Goal: Information Seeking & Learning: Learn about a topic

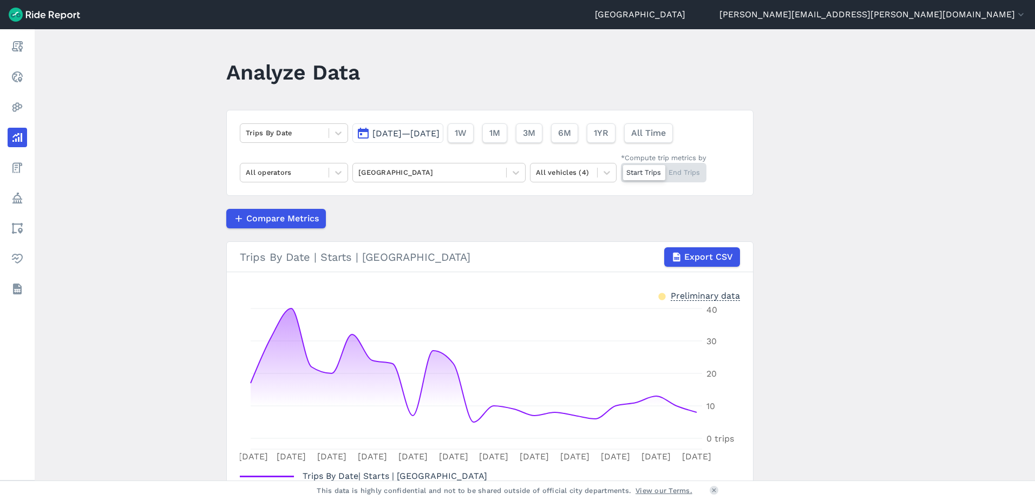
click at [421, 136] on span "[DATE]—[DATE]" at bounding box center [405, 133] width 67 height 10
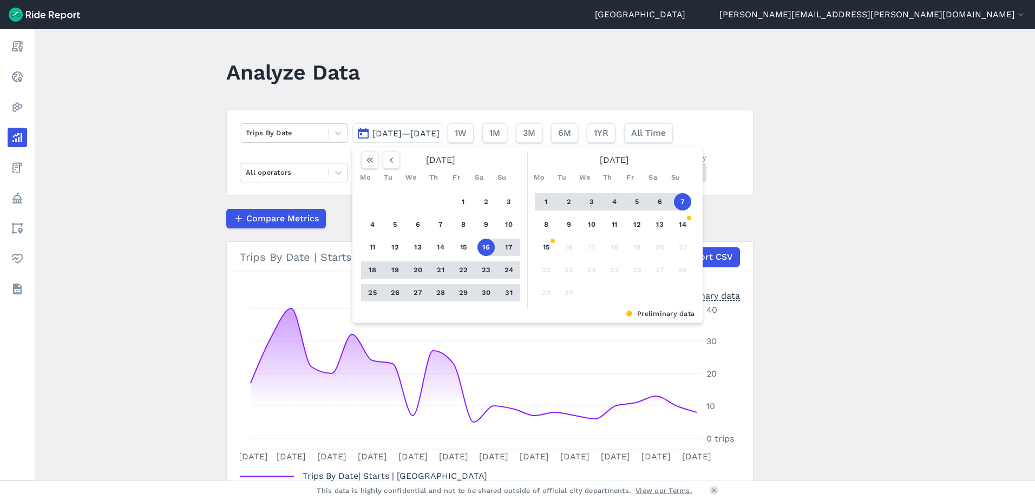
click at [406, 134] on span "[DATE]—[DATE]" at bounding box center [405, 133] width 67 height 10
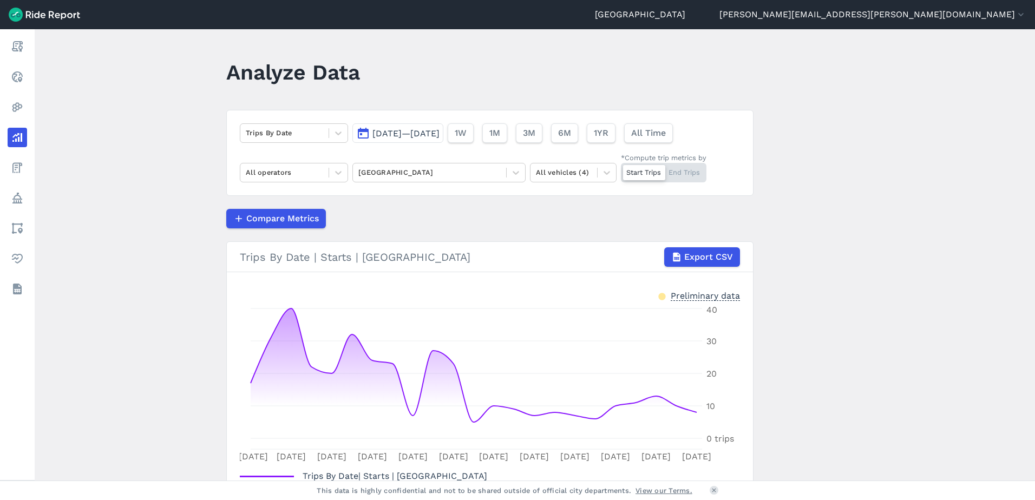
click at [406, 134] on span "[DATE]—[DATE]" at bounding box center [405, 133] width 67 height 10
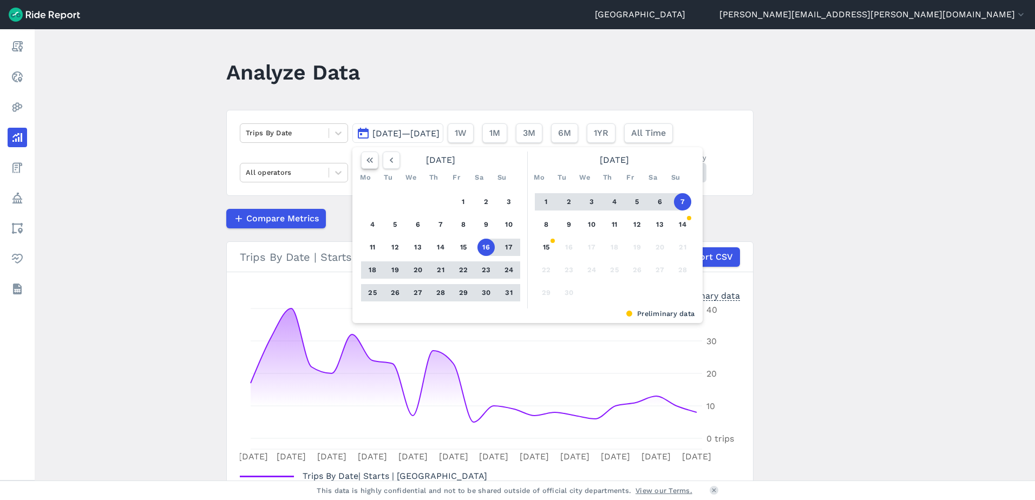
click at [372, 161] on icon "button" at bounding box center [369, 160] width 11 height 11
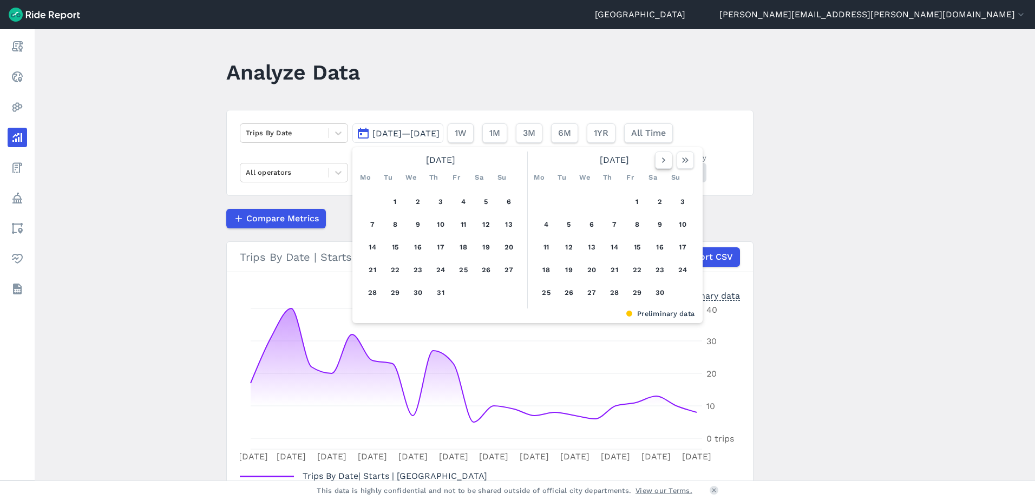
click at [660, 164] on icon "button" at bounding box center [663, 160] width 11 height 11
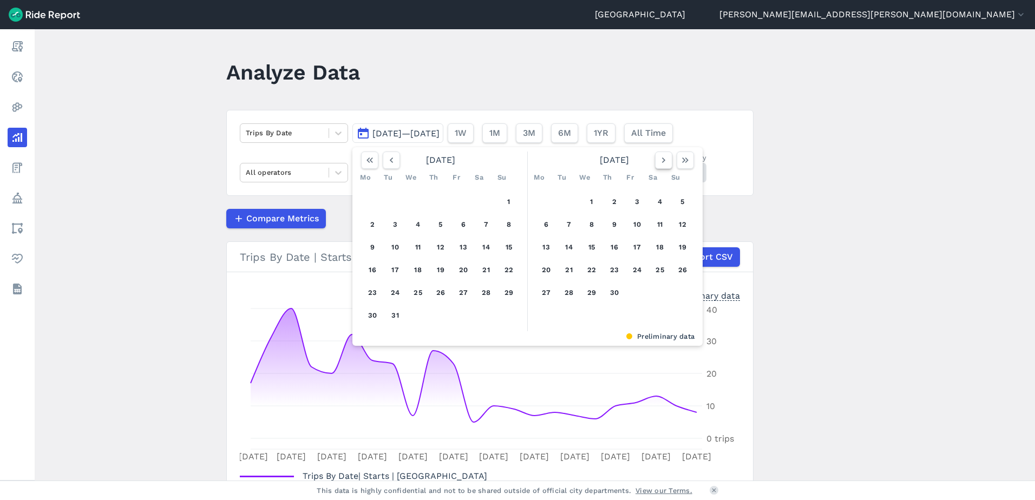
click at [660, 164] on icon "button" at bounding box center [663, 160] width 11 height 11
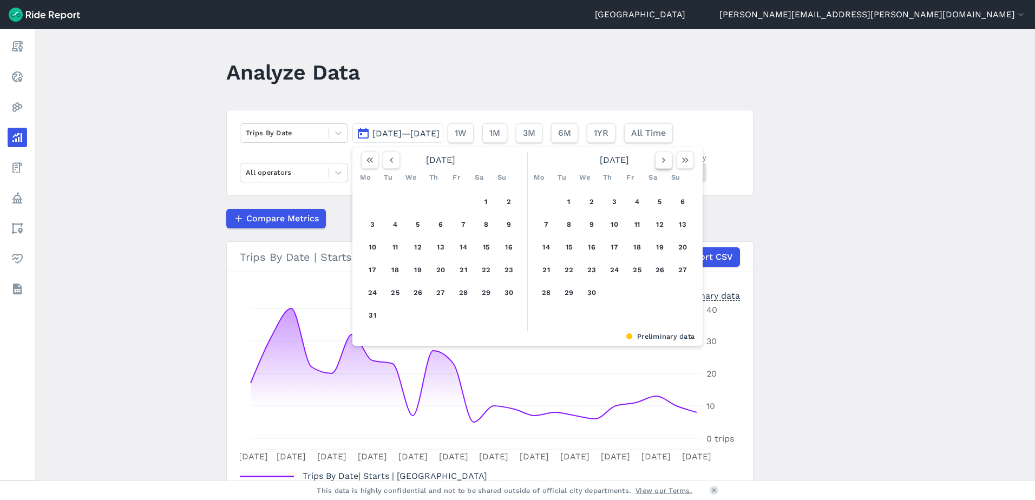
click at [660, 164] on icon "button" at bounding box center [663, 160] width 11 height 11
click at [387, 124] on button "[DATE]—[DATE]" at bounding box center [397, 132] width 91 height 19
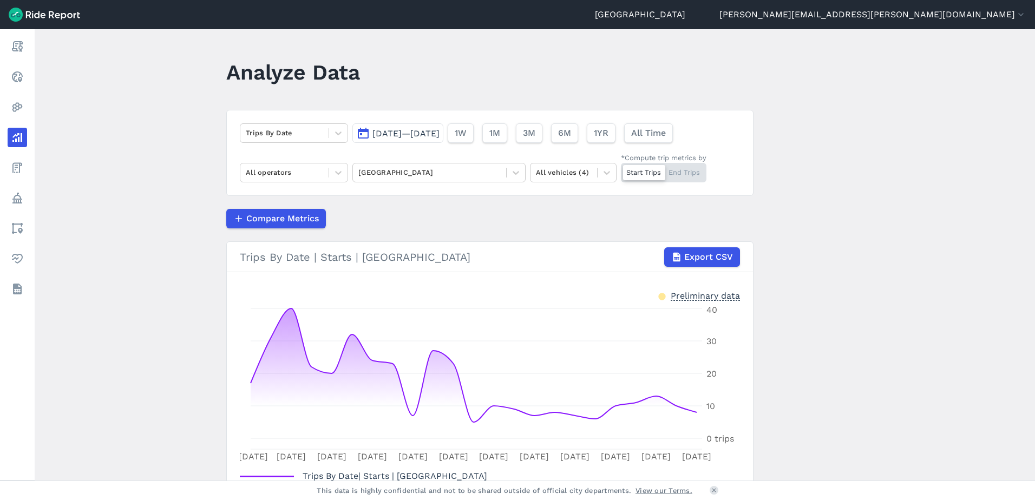
click at [395, 131] on span "[DATE]—[DATE]" at bounding box center [405, 133] width 67 height 10
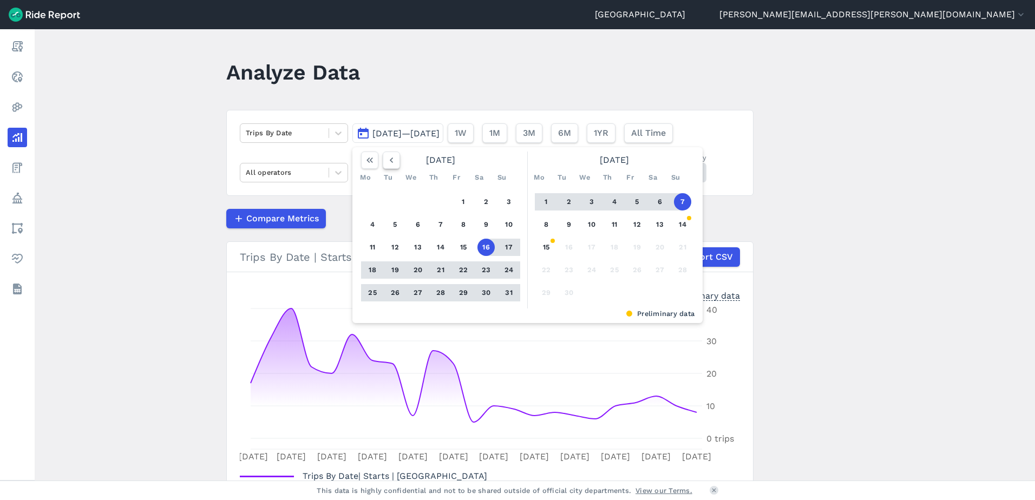
click at [391, 159] on icon "button" at bounding box center [391, 160] width 11 height 11
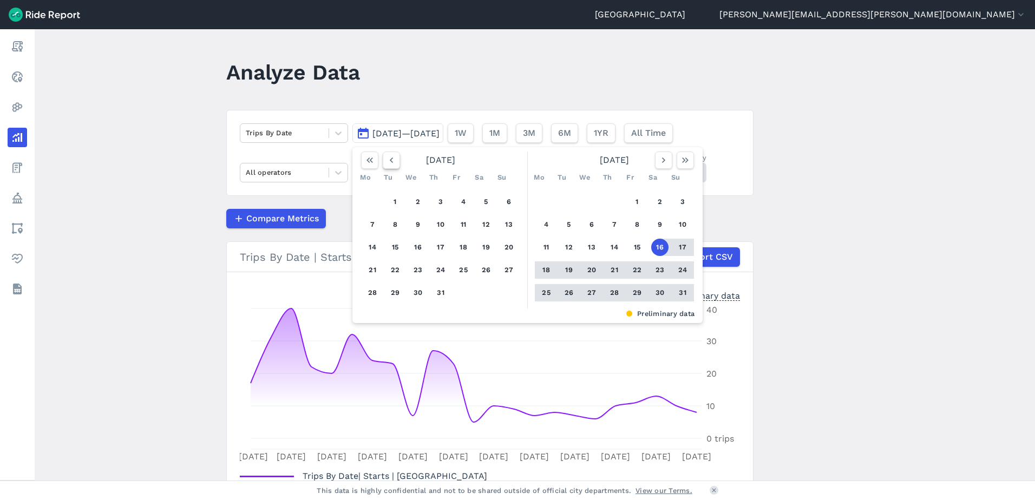
click at [391, 159] on icon "button" at bounding box center [391, 160] width 11 height 11
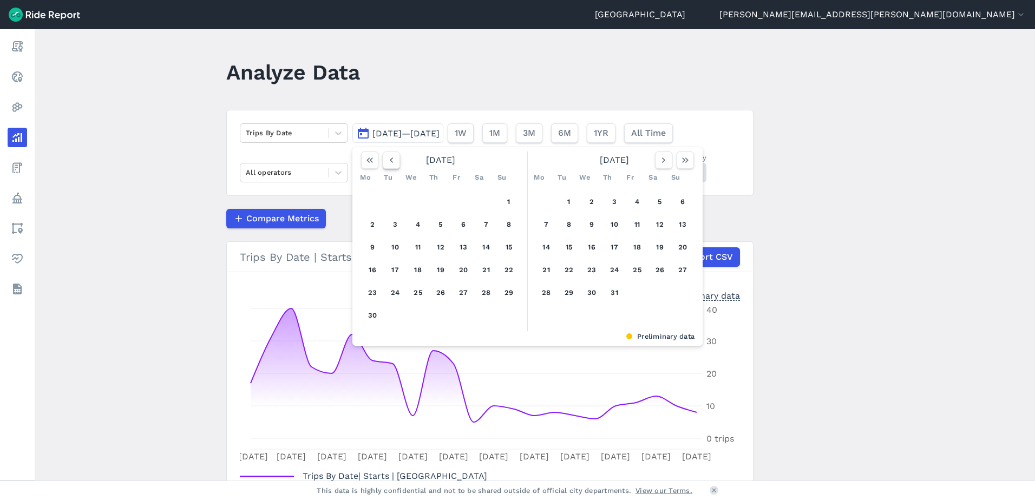
click at [391, 159] on icon "button" at bounding box center [391, 160] width 11 height 11
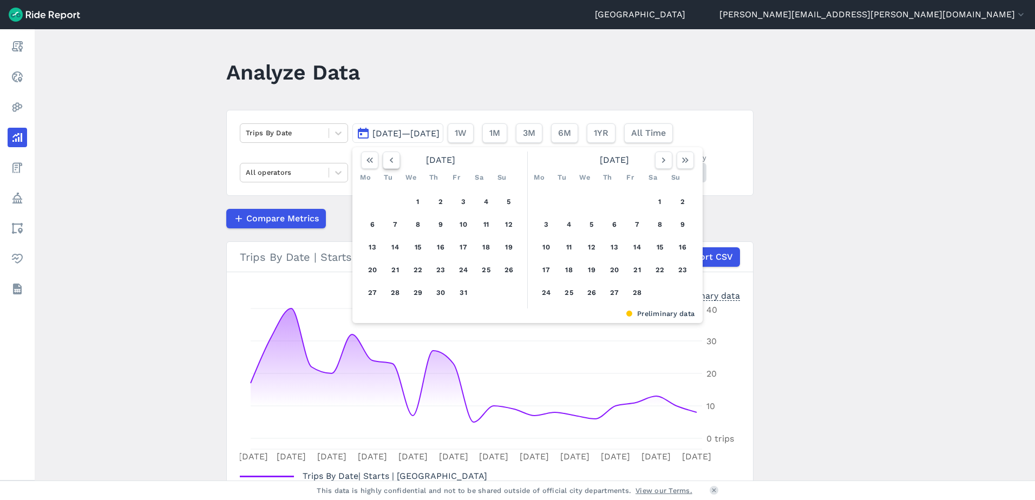
click at [391, 159] on icon "button" at bounding box center [391, 160] width 11 height 11
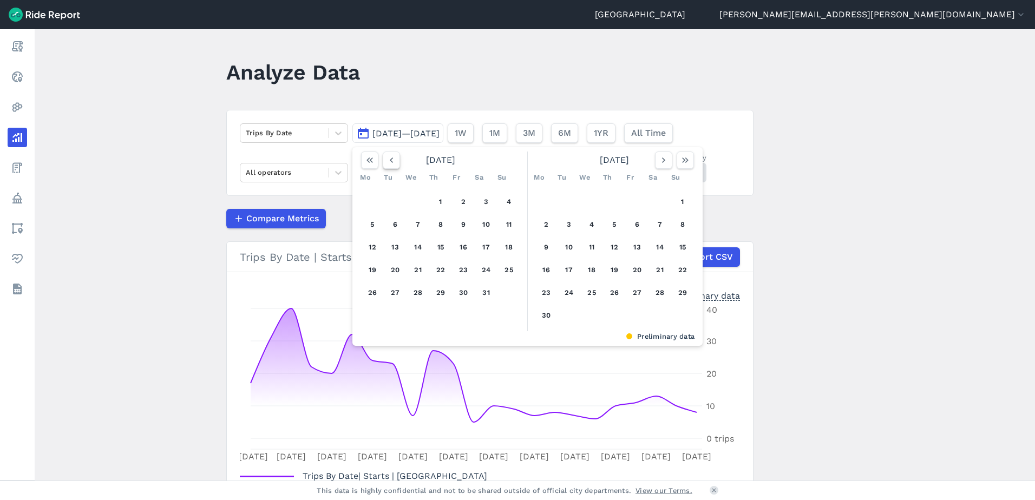
click at [391, 159] on icon "button" at bounding box center [391, 160] width 11 height 11
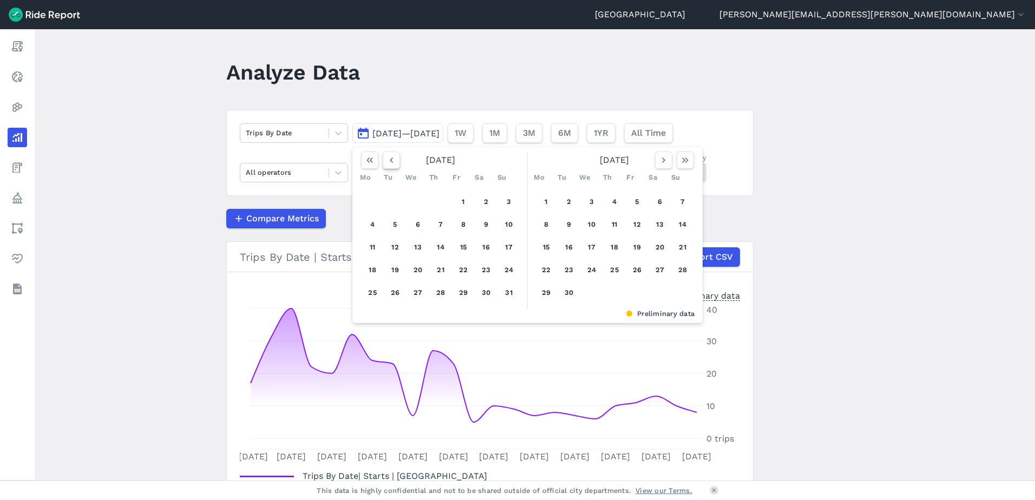
click at [391, 159] on icon "button" at bounding box center [391, 160] width 11 height 11
click at [366, 199] on button "1" at bounding box center [372, 201] width 17 height 17
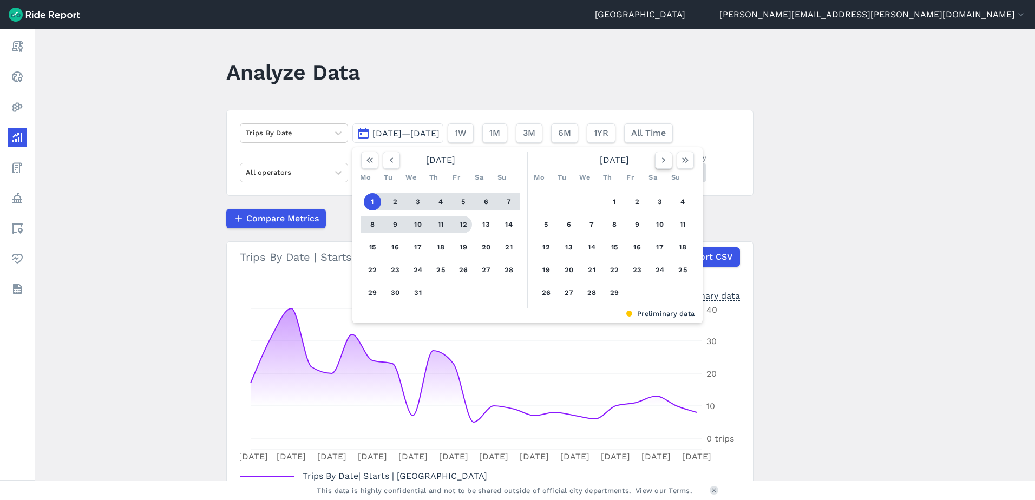
click at [664, 165] on icon "button" at bounding box center [663, 160] width 11 height 11
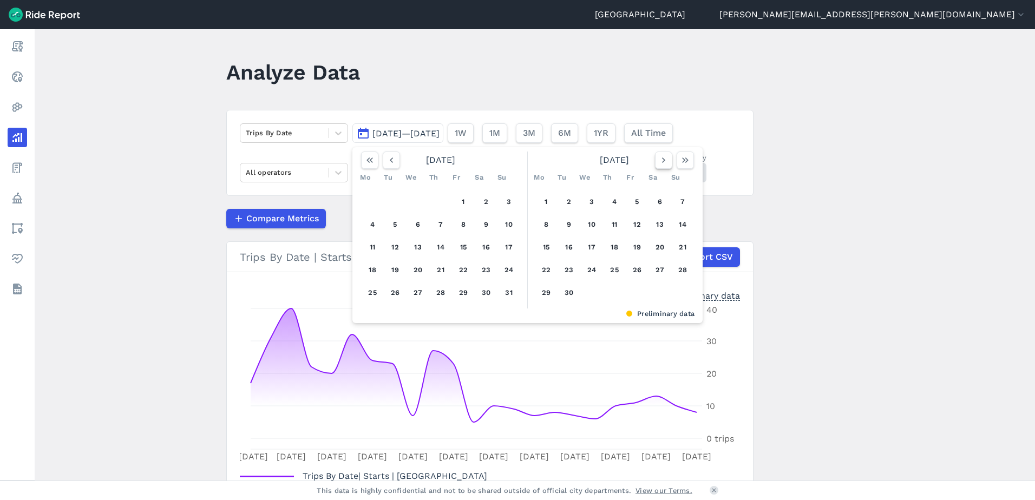
click at [664, 165] on icon "button" at bounding box center [663, 160] width 11 height 11
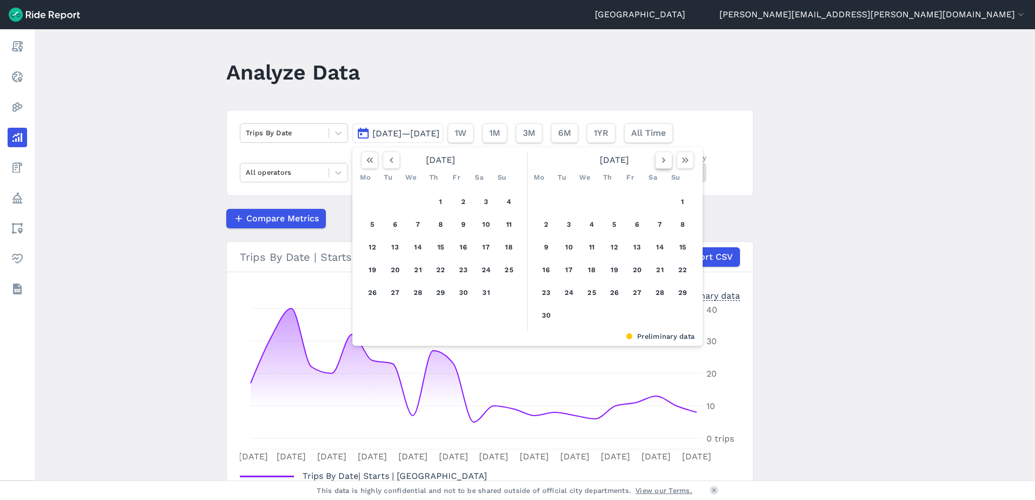
click at [664, 165] on icon "button" at bounding box center [663, 160] width 11 height 11
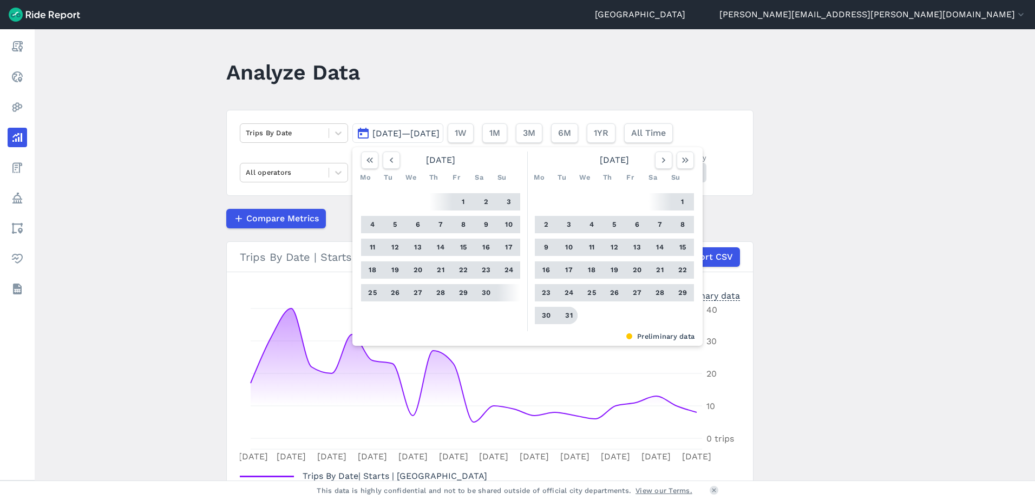
click at [563, 313] on button "31" at bounding box center [568, 315] width 17 height 17
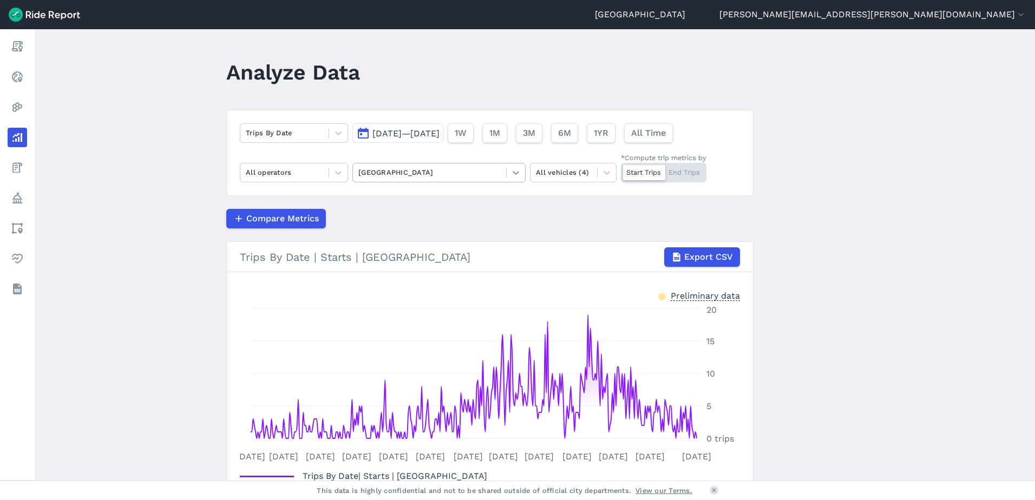
click at [516, 173] on icon at bounding box center [516, 173] width 6 height 4
drag, startPoint x: 447, startPoint y: 171, endPoint x: 390, endPoint y: 170, distance: 56.8
click at [390, 170] on div at bounding box center [429, 172] width 142 height 12
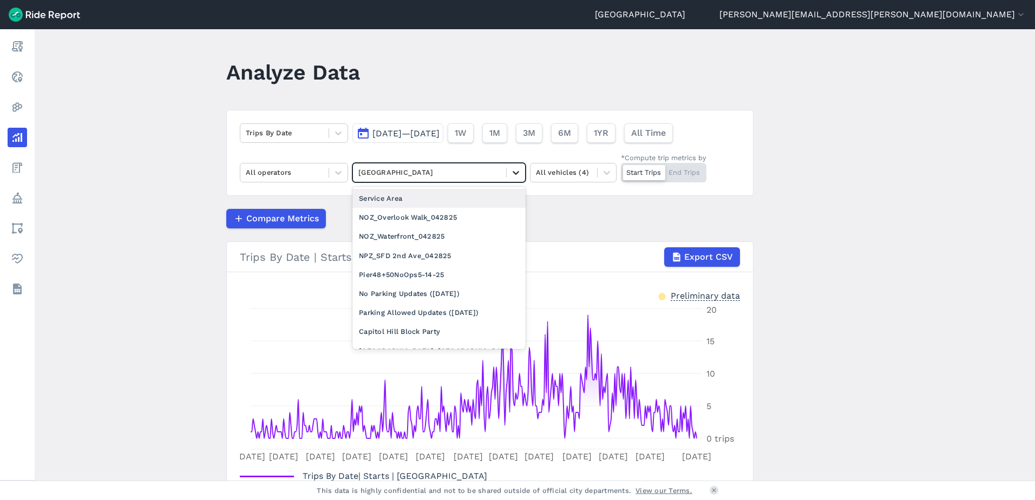
click at [507, 176] on div at bounding box center [516, 172] width 18 height 18
click at [459, 196] on div "Service Area" at bounding box center [438, 198] width 173 height 19
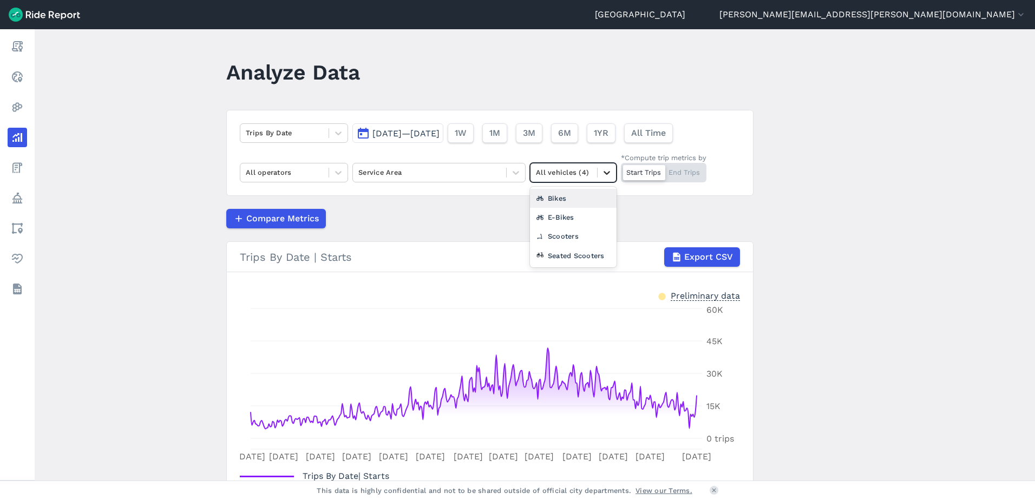
click at [605, 172] on icon at bounding box center [606, 172] width 11 height 11
click at [556, 202] on div "Bikes" at bounding box center [573, 198] width 87 height 19
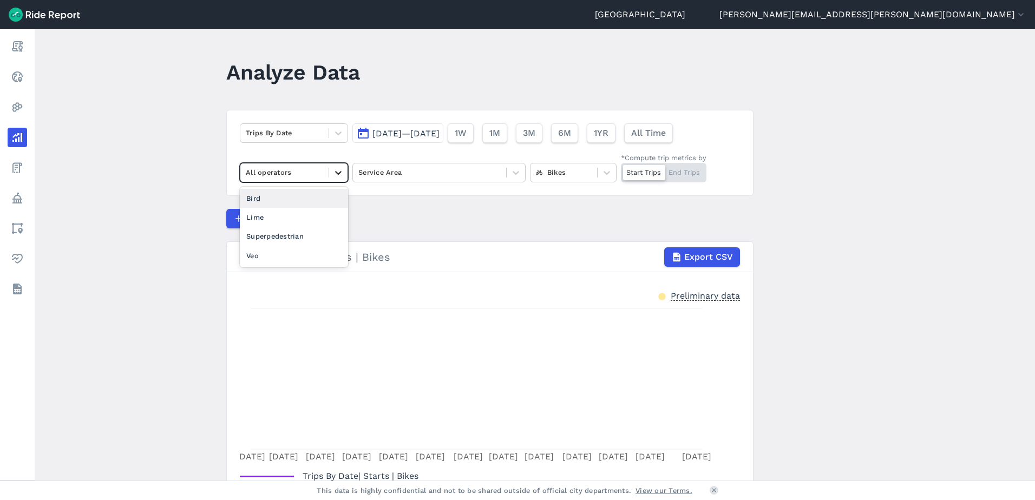
click at [335, 175] on icon at bounding box center [338, 172] width 11 height 11
click at [281, 210] on div "Lime" at bounding box center [294, 217] width 108 height 19
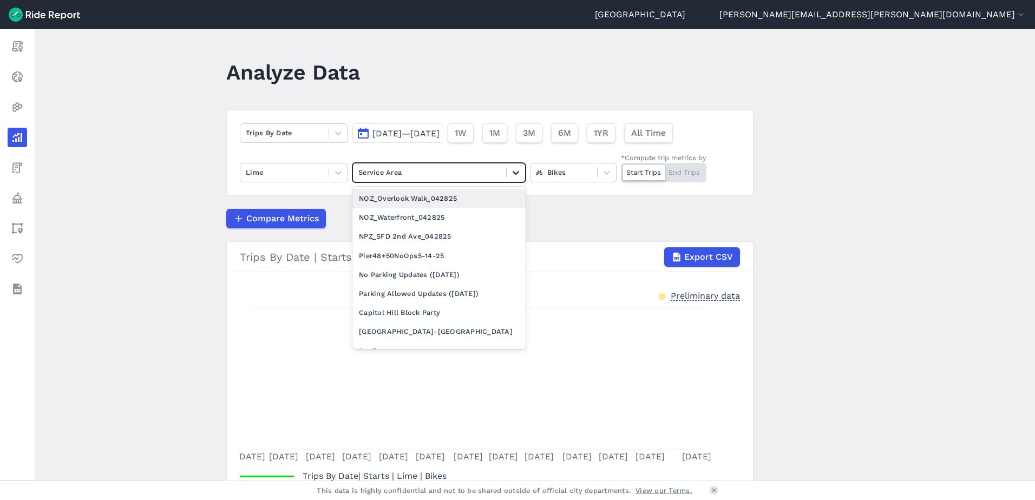
click at [508, 172] on div at bounding box center [516, 172] width 18 height 18
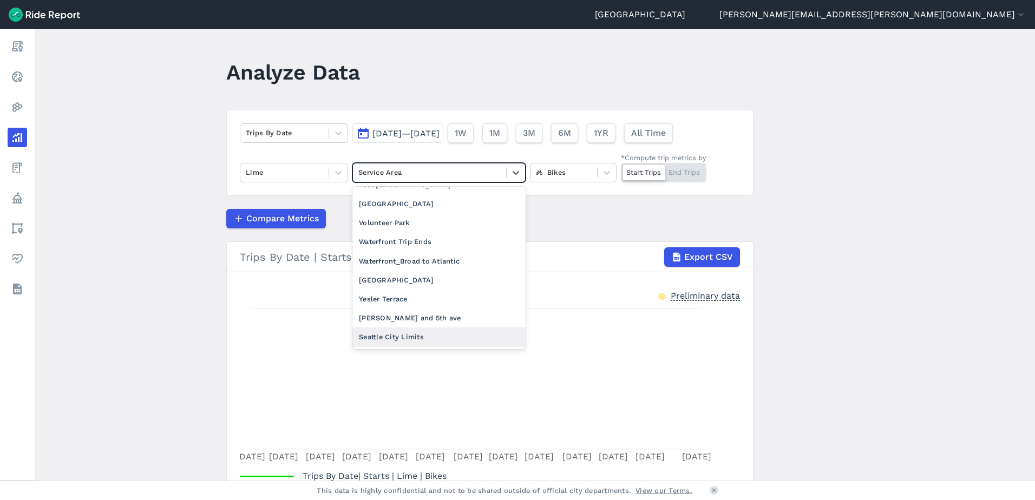
click at [421, 338] on div "Seattle City Limits" at bounding box center [438, 336] width 173 height 19
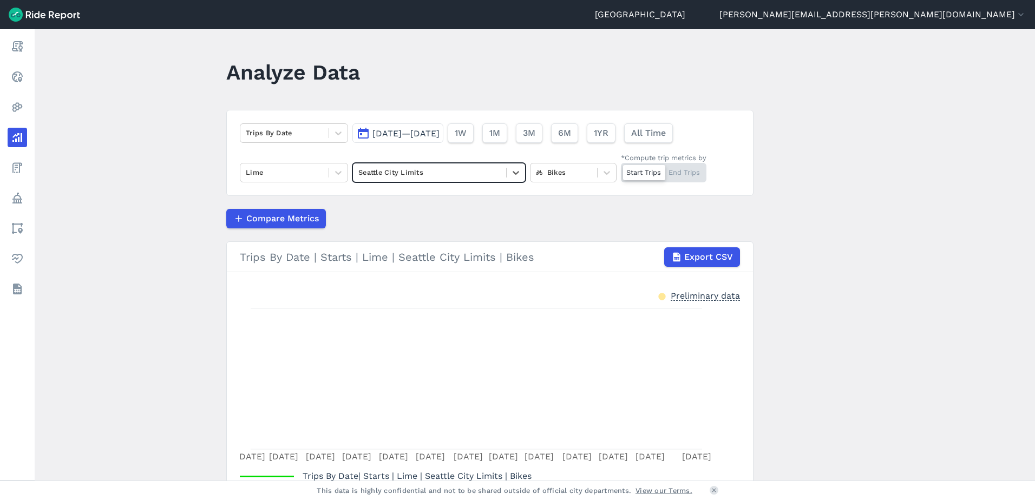
scroll to position [58, 0]
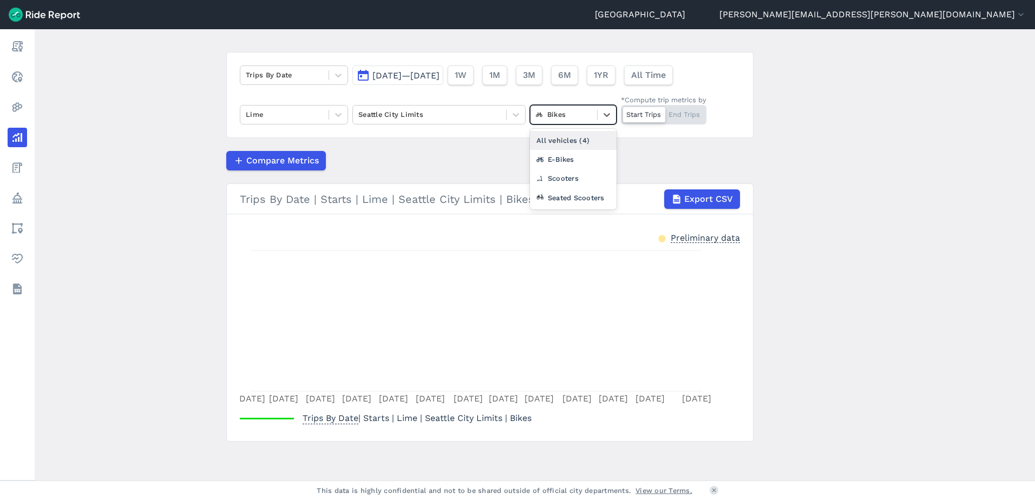
click at [566, 117] on div at bounding box center [564, 114] width 56 height 12
click at [568, 136] on div "All vehicles (4)" at bounding box center [573, 140] width 87 height 19
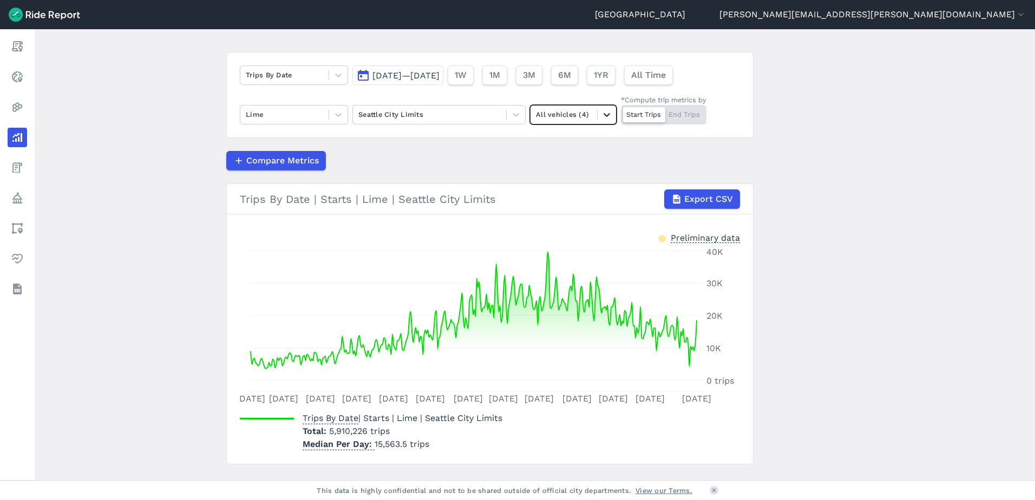
click at [607, 115] on icon at bounding box center [606, 115] width 6 height 4
click at [584, 150] on div "E-Bikes" at bounding box center [573, 159] width 87 height 19
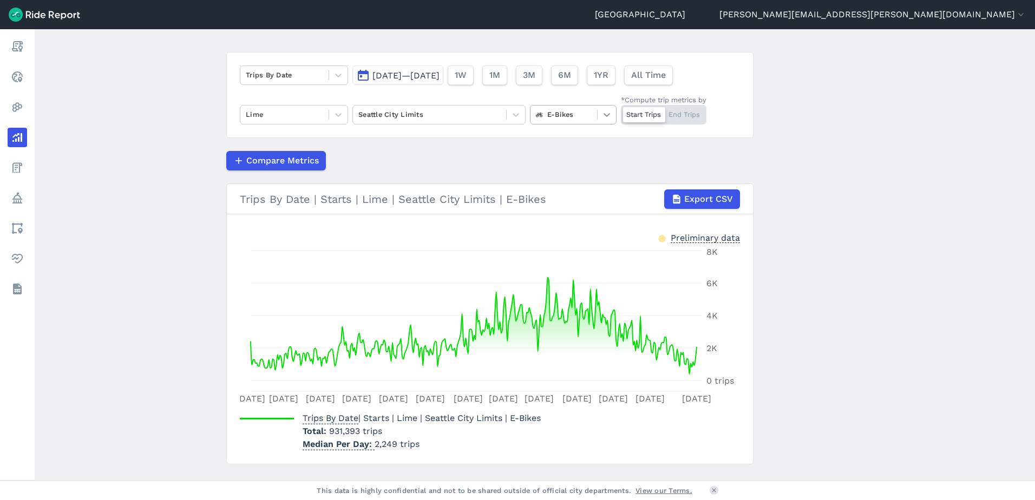
click at [608, 113] on icon at bounding box center [606, 114] width 11 height 11
click at [587, 172] on div "Scooters" at bounding box center [573, 178] width 87 height 19
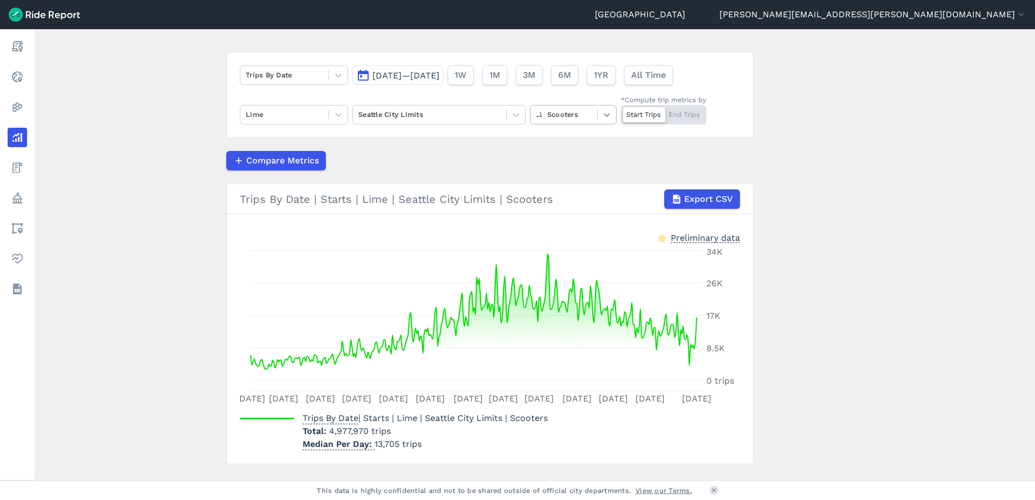
click at [601, 116] on icon at bounding box center [606, 114] width 11 height 11
click at [569, 193] on div "Seated Scooters" at bounding box center [573, 197] width 87 height 19
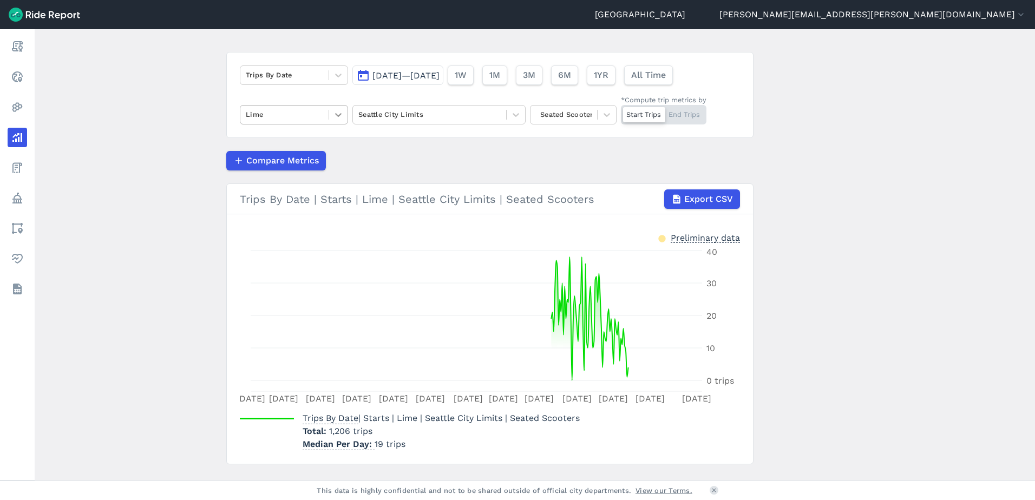
click at [337, 117] on icon at bounding box center [338, 114] width 11 height 11
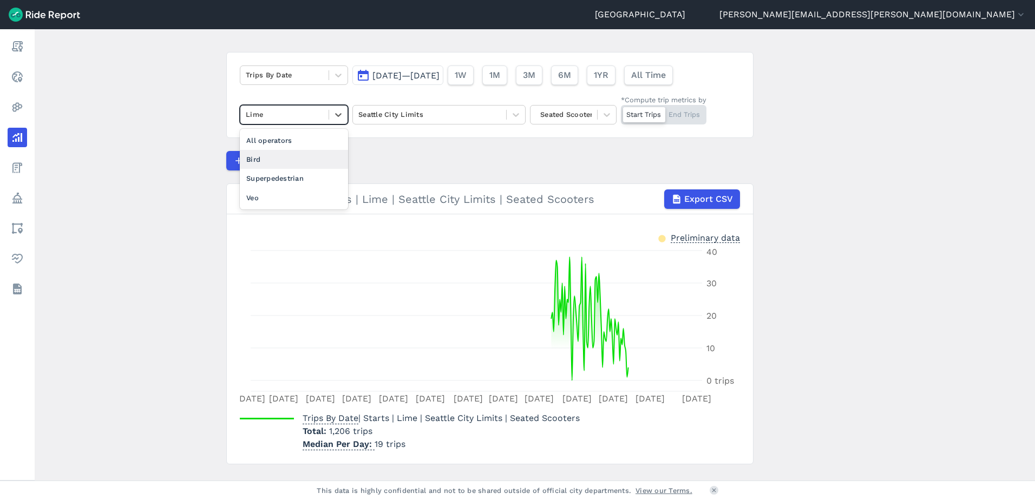
click at [299, 156] on div "Bird" at bounding box center [294, 159] width 108 height 19
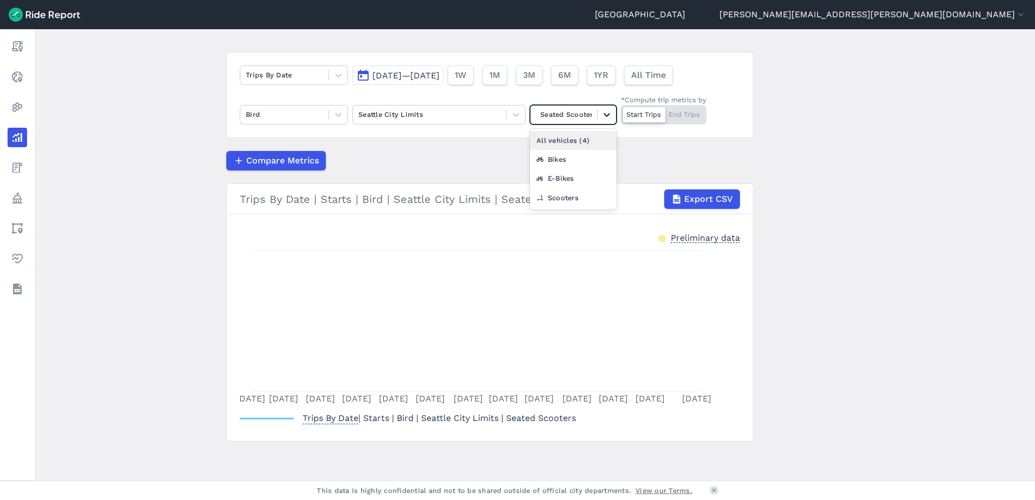
click at [608, 117] on icon at bounding box center [606, 114] width 11 height 11
click at [573, 194] on div "Scooters" at bounding box center [573, 197] width 87 height 19
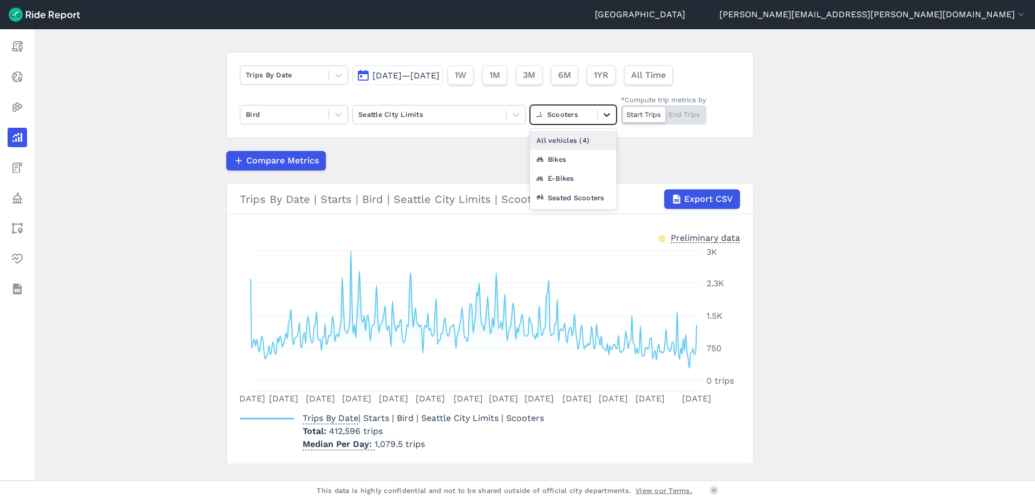
click at [601, 110] on icon at bounding box center [606, 114] width 11 height 11
click at [583, 156] on div "Bikes" at bounding box center [573, 159] width 87 height 19
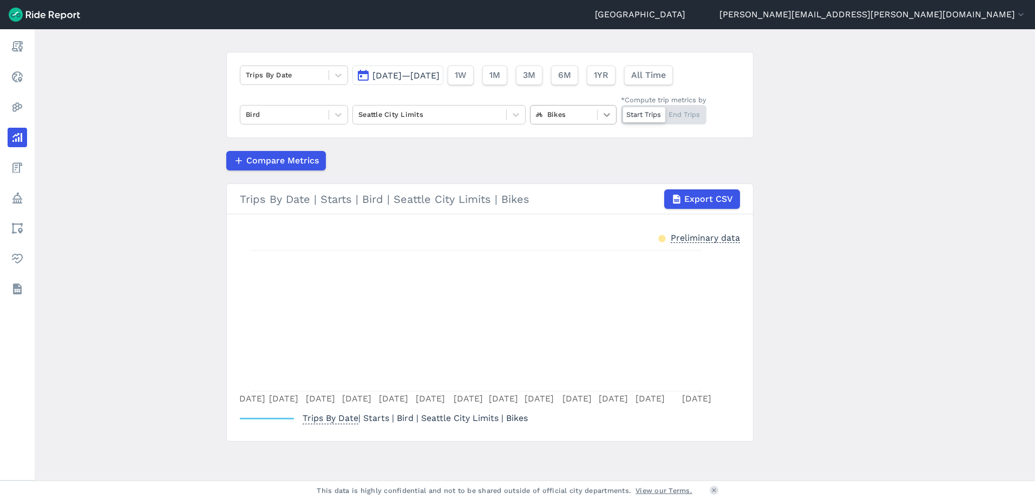
click at [599, 113] on div at bounding box center [606, 115] width 18 height 18
click at [584, 155] on div "E-Bikes" at bounding box center [573, 159] width 87 height 19
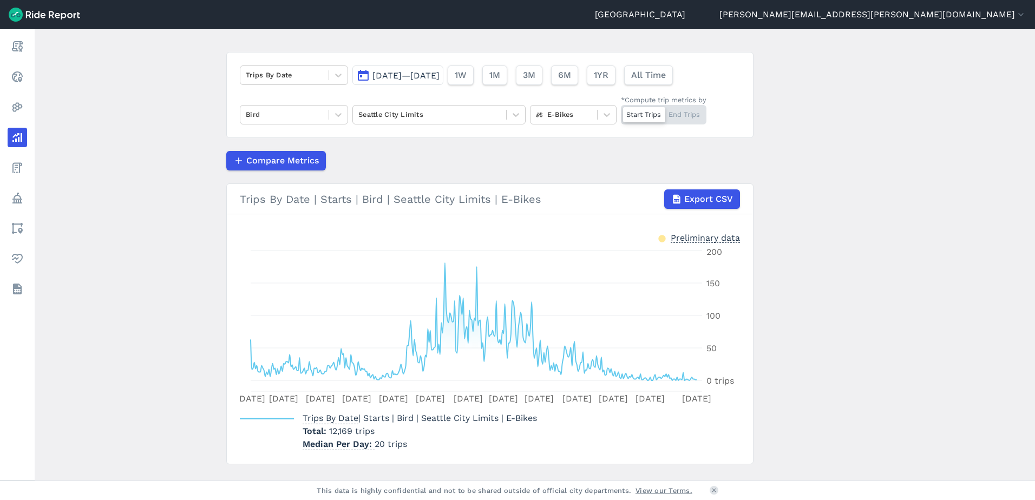
click at [169, 355] on main "Analyze Data Trips By Date [DATE]—[DATE] 1W 1M 3M 6M 1YR All Time Bird [GEOGRAP…" at bounding box center [535, 254] width 1000 height 451
click at [609, 114] on icon at bounding box center [606, 114] width 11 height 11
click at [585, 170] on div "Scooters" at bounding box center [573, 178] width 87 height 19
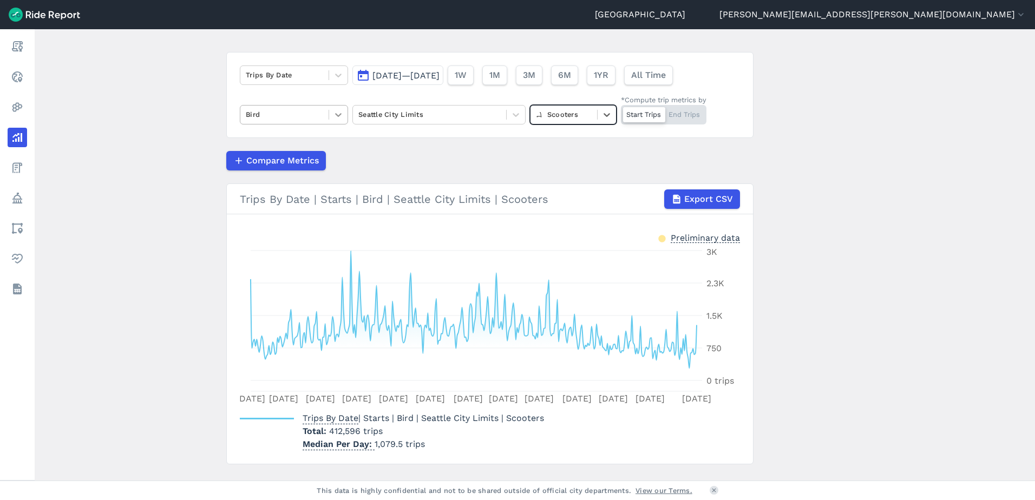
click at [337, 112] on icon at bounding box center [338, 114] width 11 height 11
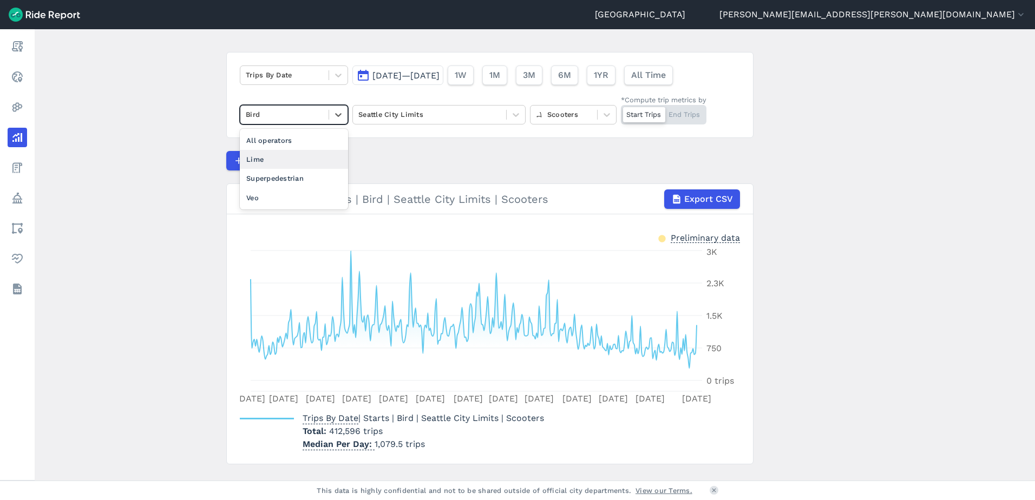
click at [312, 157] on div "Lime" at bounding box center [294, 159] width 108 height 19
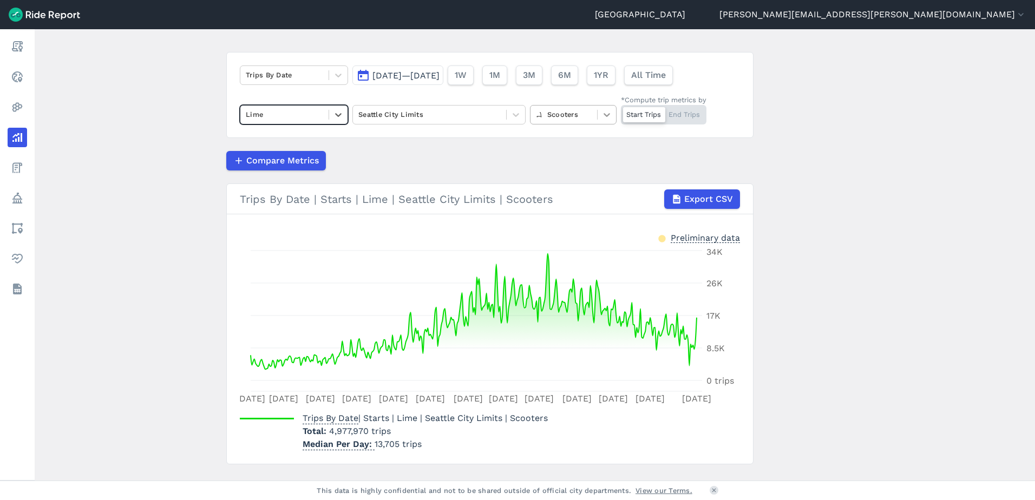
click at [610, 117] on div at bounding box center [606, 115] width 18 height 18
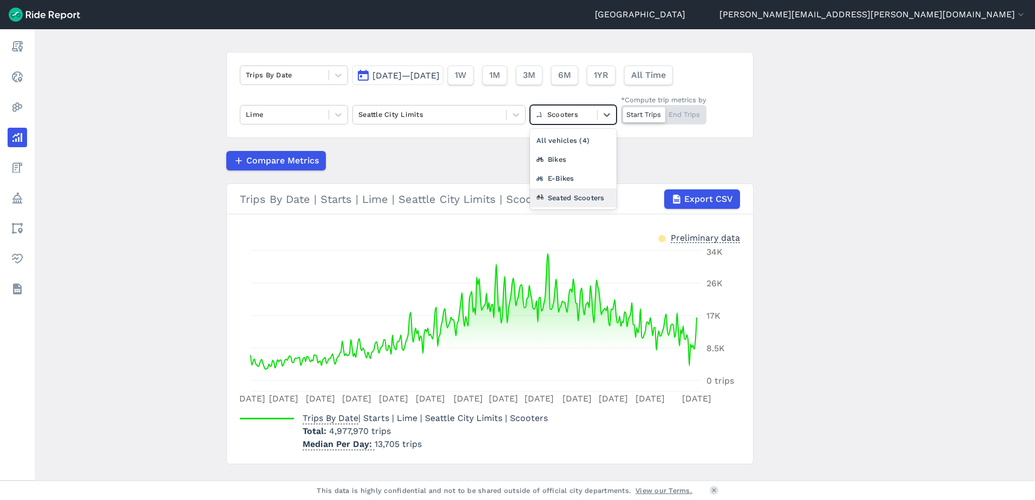
click at [583, 194] on div "Seated Scooters" at bounding box center [573, 197] width 87 height 19
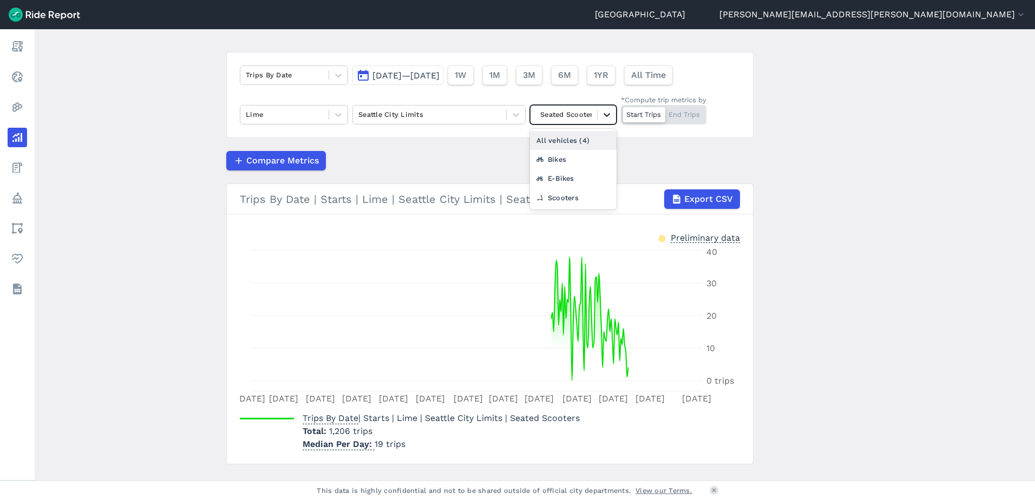
click at [597, 120] on div at bounding box center [606, 115] width 18 height 18
click at [563, 177] on div "E-Bikes" at bounding box center [573, 178] width 87 height 19
